Goal: Task Accomplishment & Management: Manage account settings

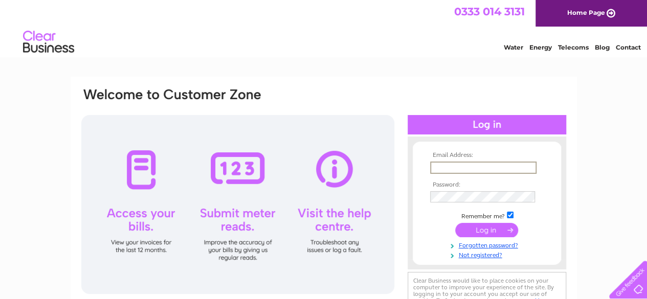
click at [480, 168] on input "text" at bounding box center [483, 168] width 106 height 12
type input "sross@broomfieldhp.com"
click at [486, 229] on input "submit" at bounding box center [486, 230] width 63 height 14
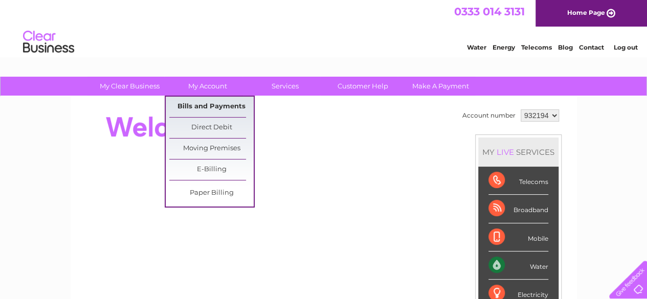
click at [216, 103] on link "Bills and Payments" at bounding box center [211, 107] width 84 height 20
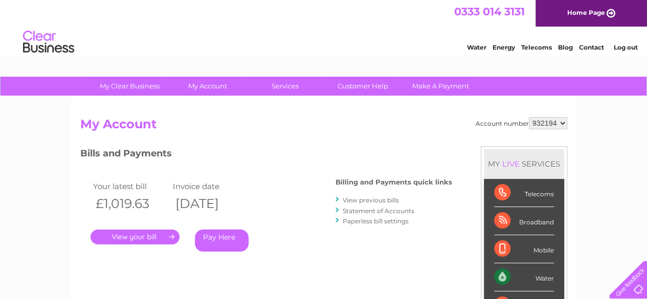
click at [140, 230] on link "." at bounding box center [134, 237] width 89 height 15
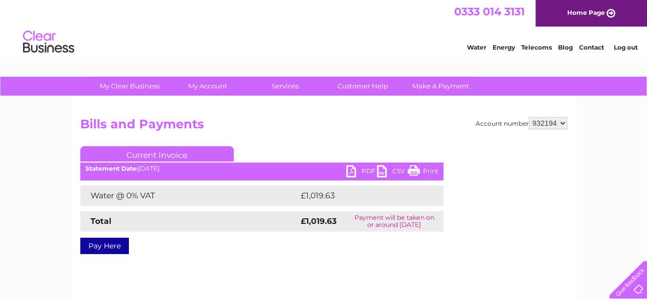
click at [358, 169] on link "PDF" at bounding box center [361, 172] width 31 height 15
click at [403, 40] on div "Water Energy Telecoms Blog Contact Log out" at bounding box center [323, 43] width 647 height 33
click at [628, 48] on link "Log out" at bounding box center [625, 47] width 24 height 8
